Goal: Find specific page/section: Find specific page/section

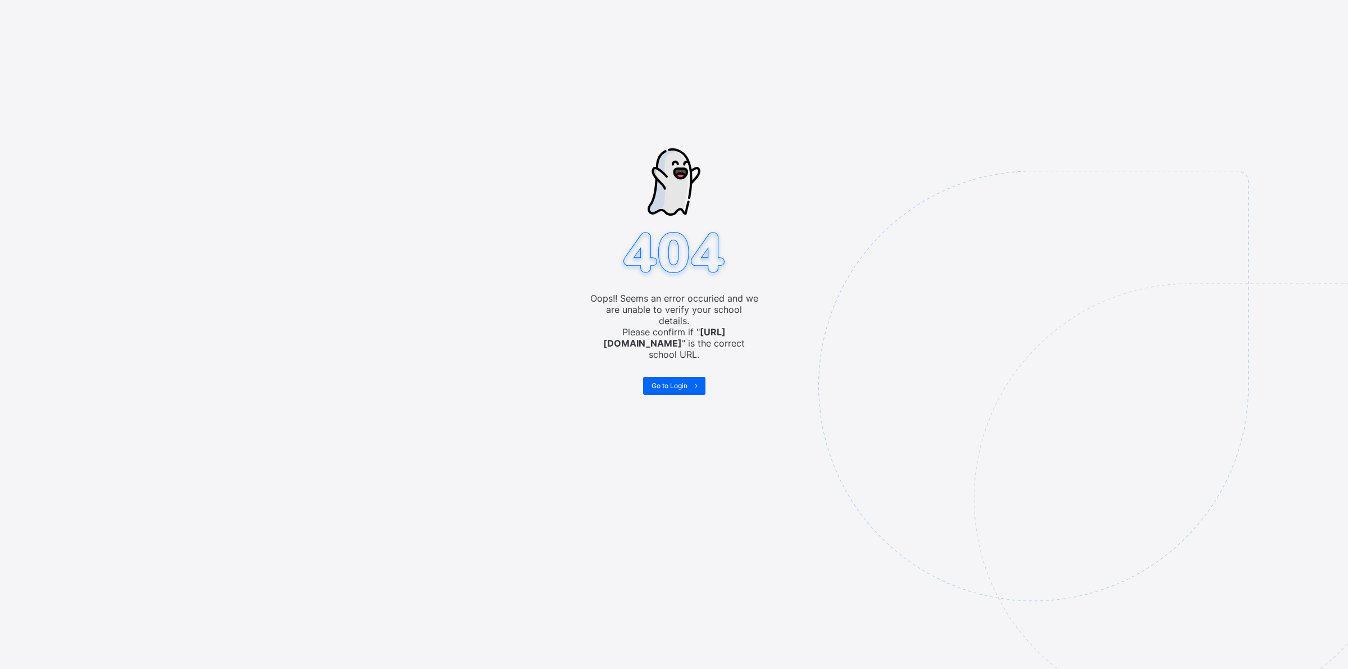
click at [683, 381] on span "Go to Login" at bounding box center [669, 385] width 36 height 8
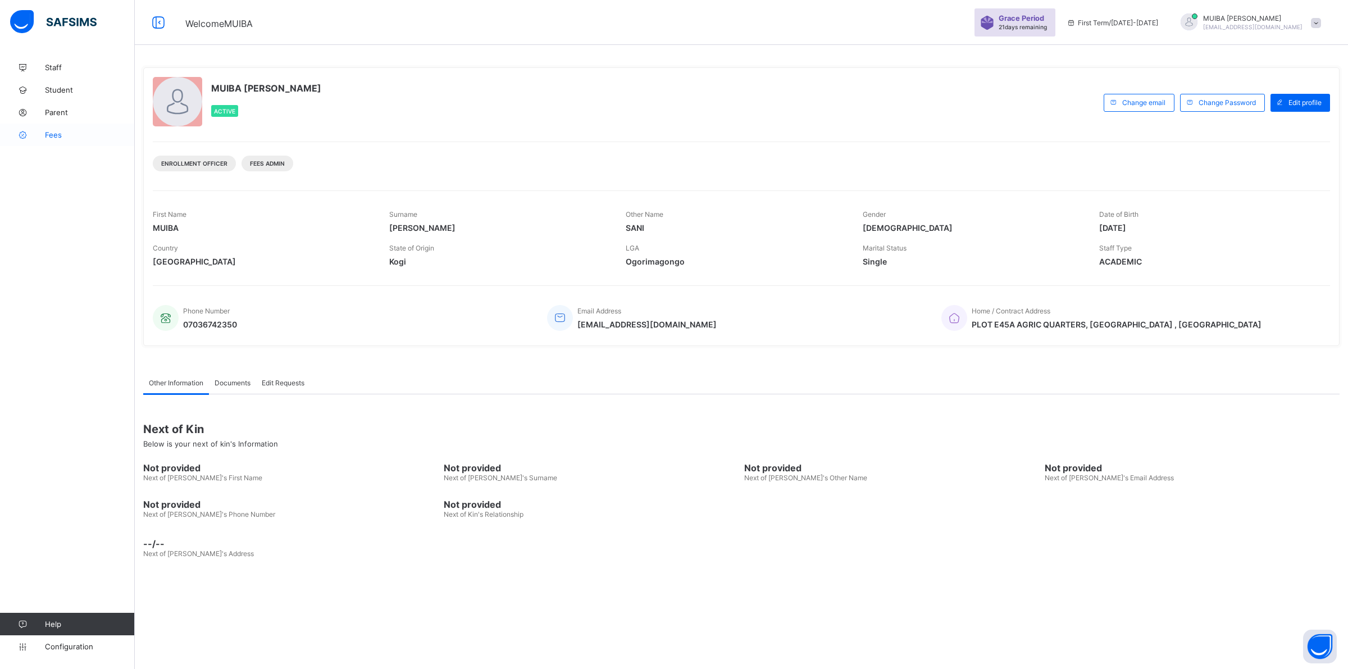
click at [52, 139] on link "Fees" at bounding box center [67, 135] width 135 height 22
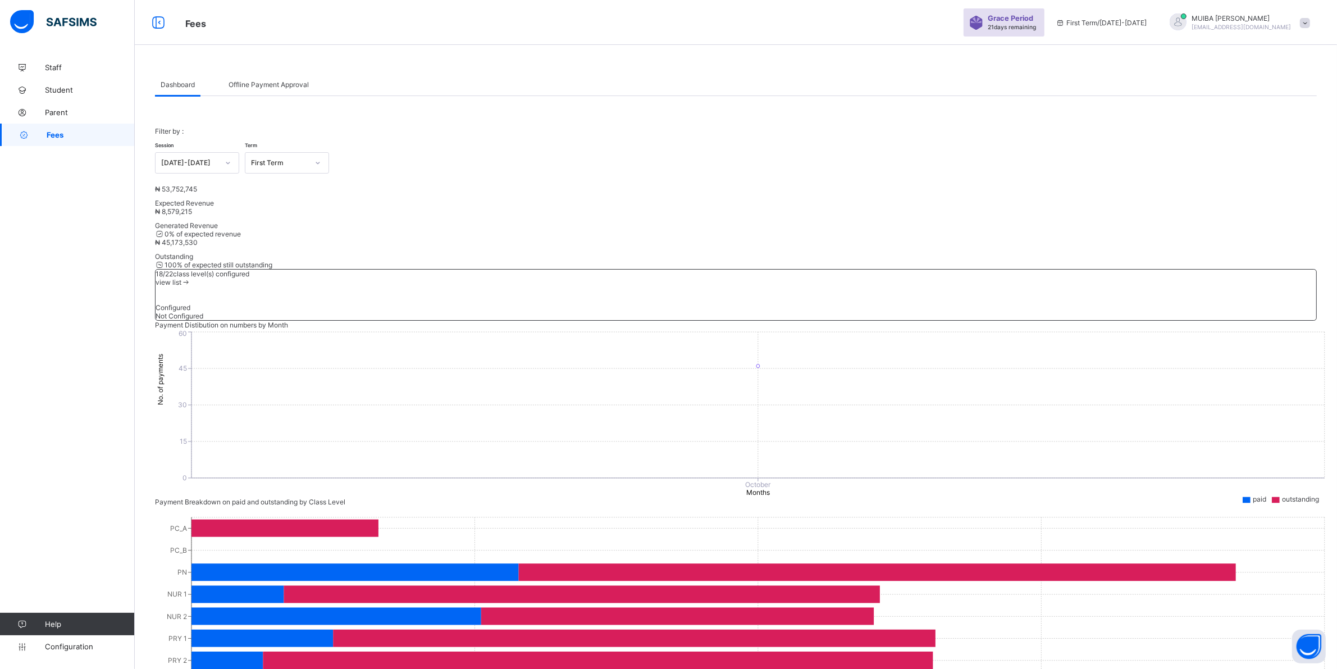
click at [322, 160] on div at bounding box center [317, 163] width 19 height 18
